Goal: Task Accomplishment & Management: Manage account settings

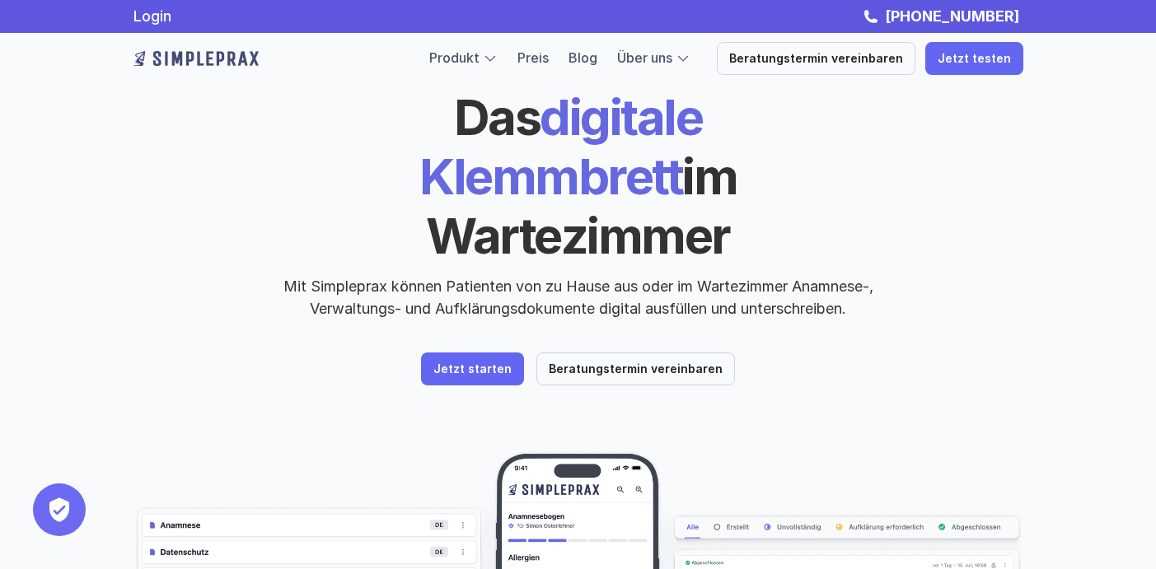
scroll to position [54, 0]
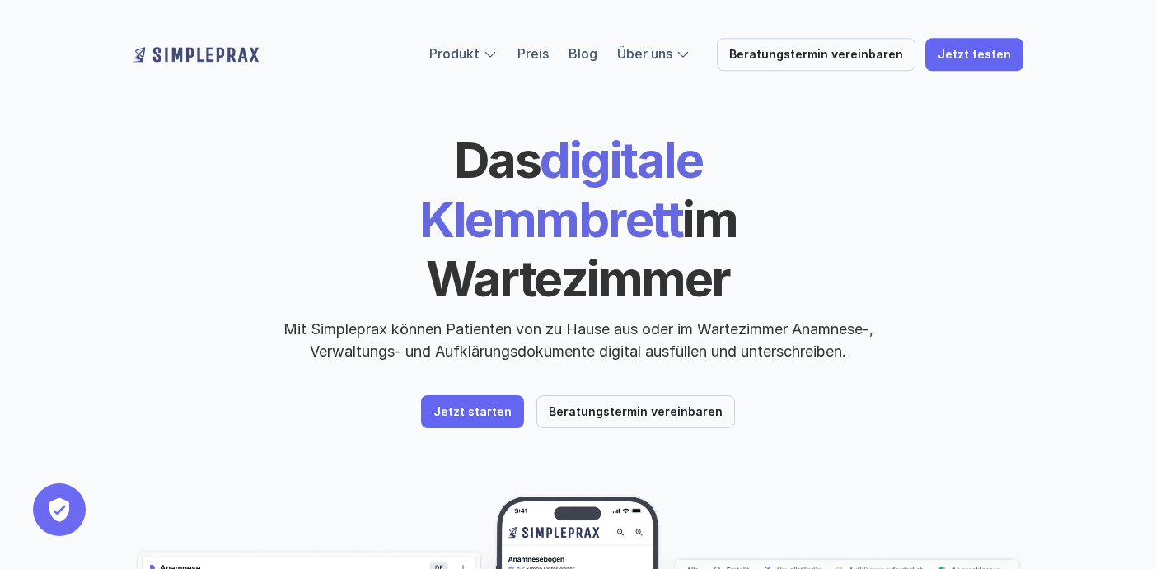
scroll to position [16, 0]
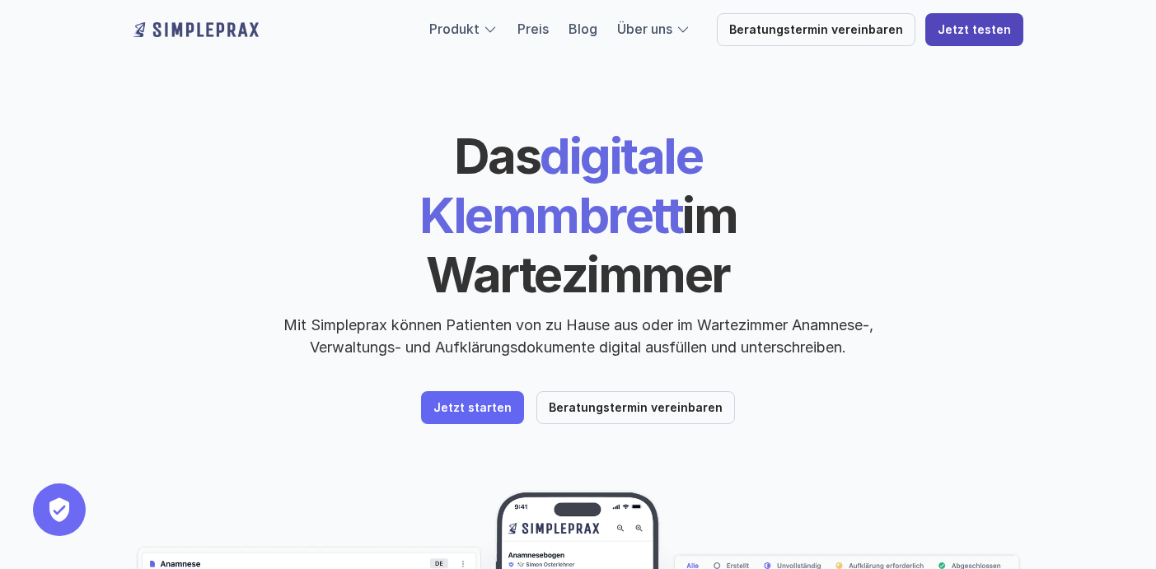
click at [947, 41] on link "Jetzt testen" at bounding box center [974, 29] width 98 height 33
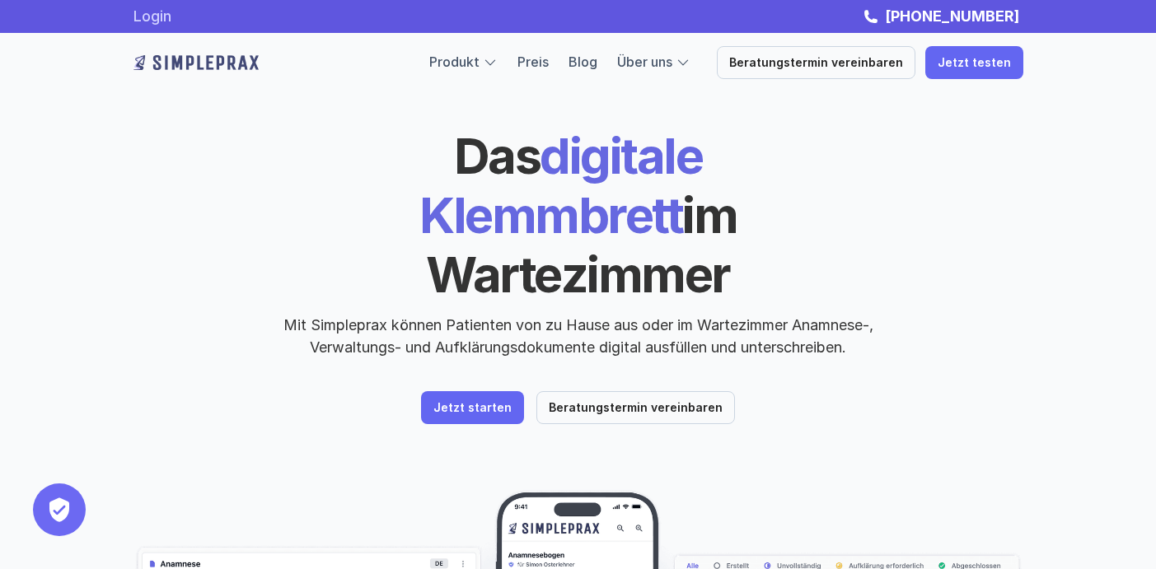
click at [161, 24] on link "Login" at bounding box center [152, 15] width 38 height 17
